Goal: Check status: Check status

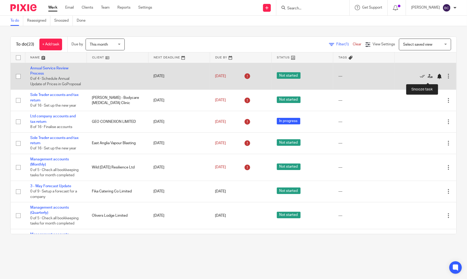
click at [437, 78] on div at bounding box center [439, 76] width 5 height 5
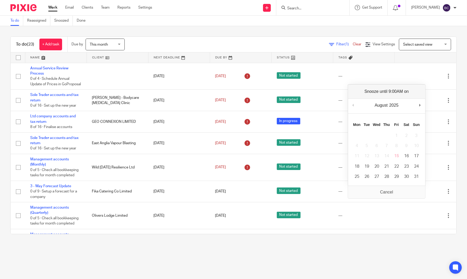
click at [423, 100] on div "August January February March April May June July August September October Nove…" at bounding box center [386, 106] width 77 height 15
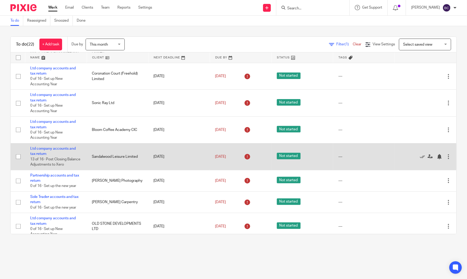
scroll to position [242, 0]
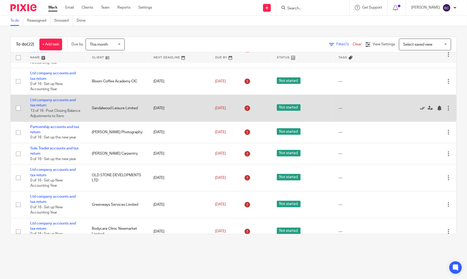
click at [420, 110] on icon at bounding box center [422, 108] width 5 height 5
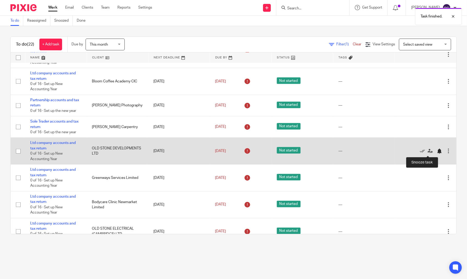
click at [437, 154] on div at bounding box center [439, 151] width 5 height 5
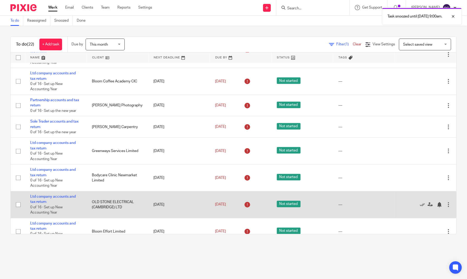
scroll to position [290, 0]
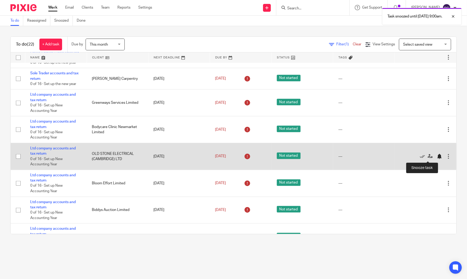
click at [437, 158] on div at bounding box center [439, 156] width 5 height 5
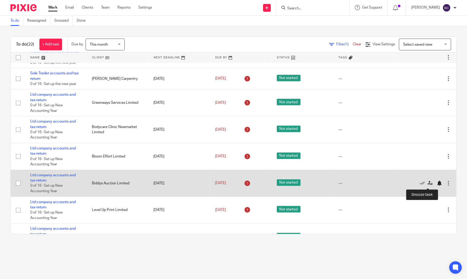
click at [437, 184] on div at bounding box center [439, 183] width 5 height 5
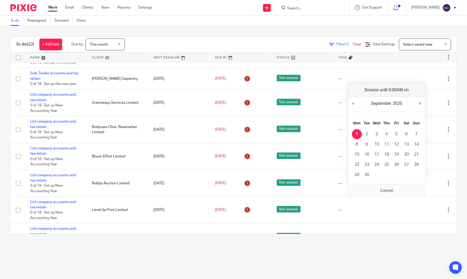
scroll to position [281, 0]
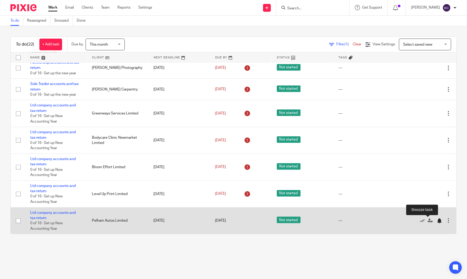
click at [437, 220] on div at bounding box center [439, 220] width 5 height 5
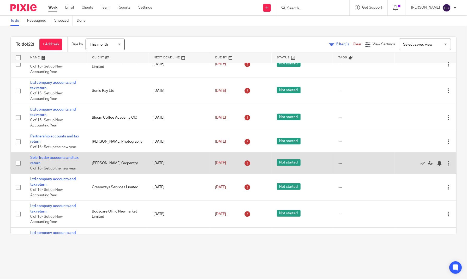
scroll to position [157, 0]
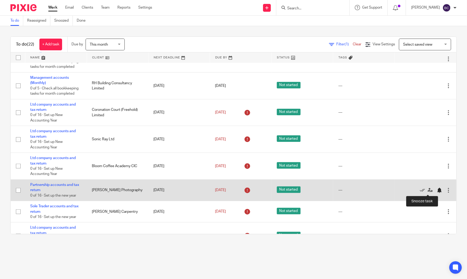
click at [437, 189] on div at bounding box center [439, 190] width 5 height 5
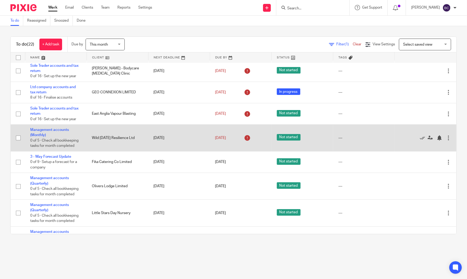
scroll to position [0, 0]
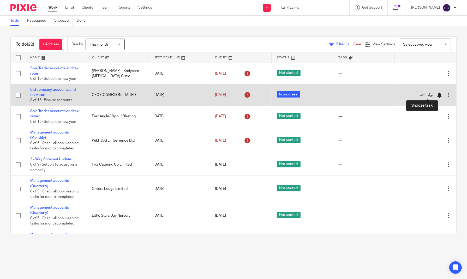
click at [437, 96] on div at bounding box center [439, 95] width 5 height 5
